Goal: Task Accomplishment & Management: Use online tool/utility

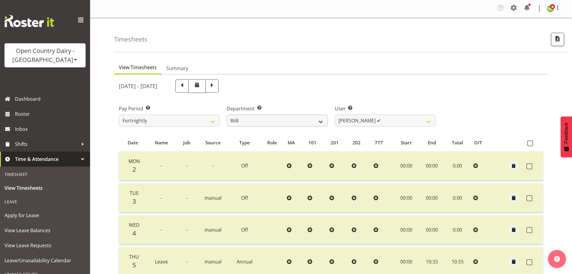
scroll to position [61, 0]
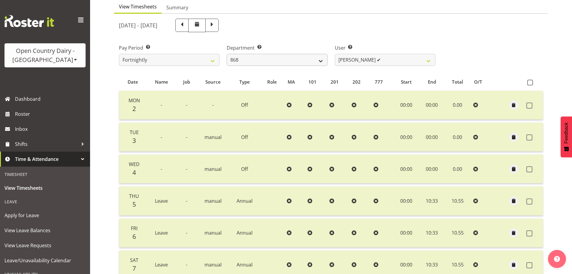
select select "702"
click at [227, 54] on select "734 735 736 737 738 739 851 852 853 854 855 856 858 861 862 865 868 869 870 873" at bounding box center [277, 60] width 101 height 12
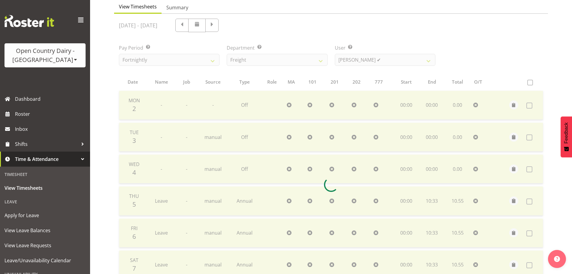
click at [353, 52] on div at bounding box center [331, 184] width 434 height 341
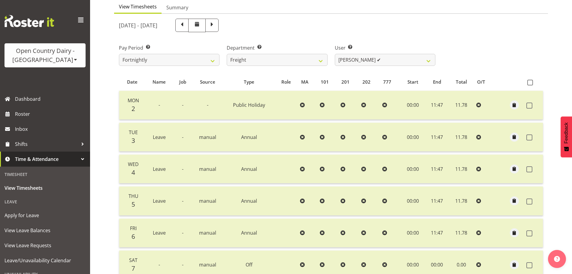
click at [73, 58] on span at bounding box center [75, 59] width 5 height 5
click at [44, 74] on link "Open Country Dairy - [GEOGRAPHIC_DATA]" at bounding box center [63, 76] width 116 height 11
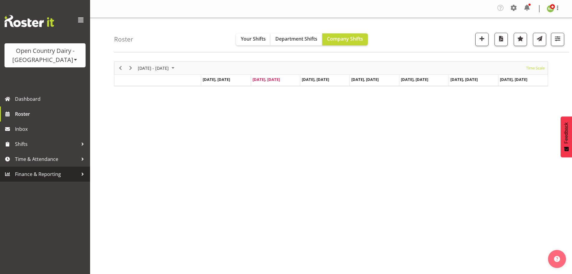
click at [51, 175] on span "Finance & Reporting" at bounding box center [46, 173] width 63 height 9
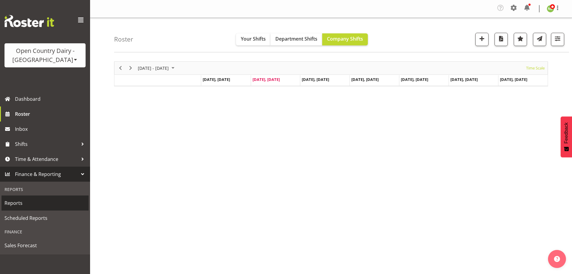
click at [18, 199] on span "Reports" at bounding box center [45, 202] width 81 height 9
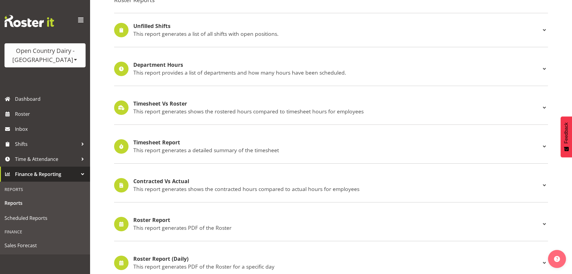
scroll to position [60, 0]
click at [543, 144] on span at bounding box center [544, 145] width 7 height 7
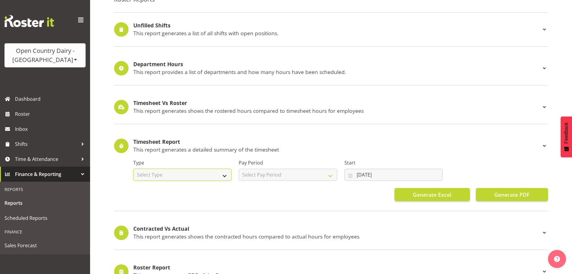
click at [219, 172] on select "Select Type Summary Detailed" at bounding box center [182, 175] width 98 height 12
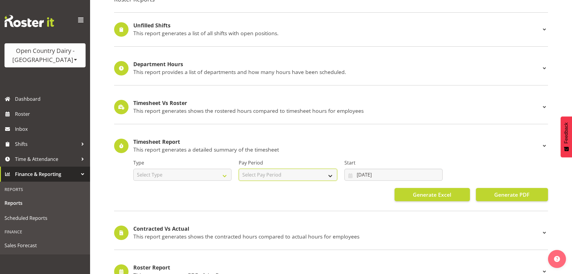
click at [329, 173] on select "Select Pay Period Fortnightly" at bounding box center [288, 175] width 98 height 12
select select "145"
click at [239, 169] on select "Select Pay Period Fortnightly" at bounding box center [288, 175] width 98 height 12
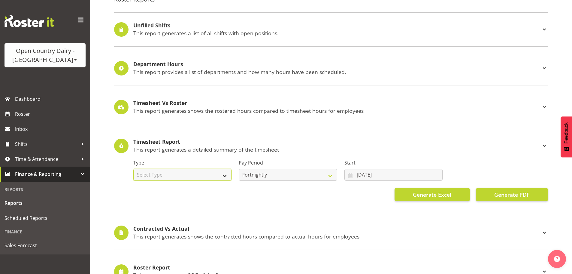
drag, startPoint x: 195, startPoint y: 175, endPoint x: 192, endPoint y: 174, distance: 3.2
click at [195, 175] on select "Select Type Summary Detailed" at bounding box center [182, 175] width 98 height 12
click at [133, 169] on select "Select Type Summary Detailed" at bounding box center [182, 175] width 98 height 12
click at [181, 176] on select "Summary Detailed" at bounding box center [182, 175] width 98 height 12
select select "detailed"
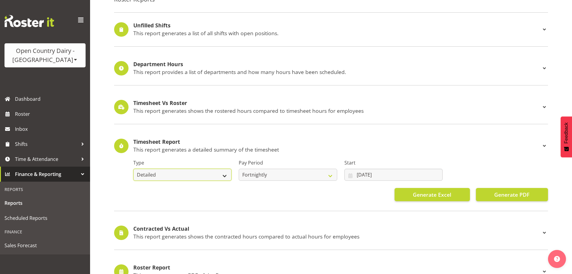
click at [133, 169] on select "Summary Detailed" at bounding box center [182, 175] width 98 height 12
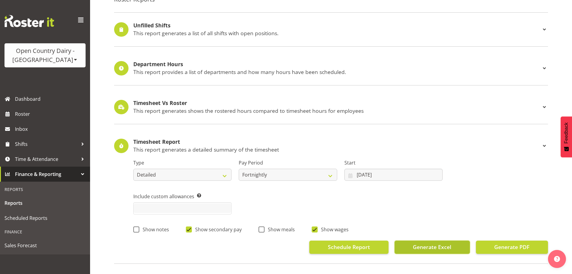
click at [444, 244] on span "Generate Excel" at bounding box center [432, 247] width 38 height 8
